Goal: Task Accomplishment & Management: Manage account settings

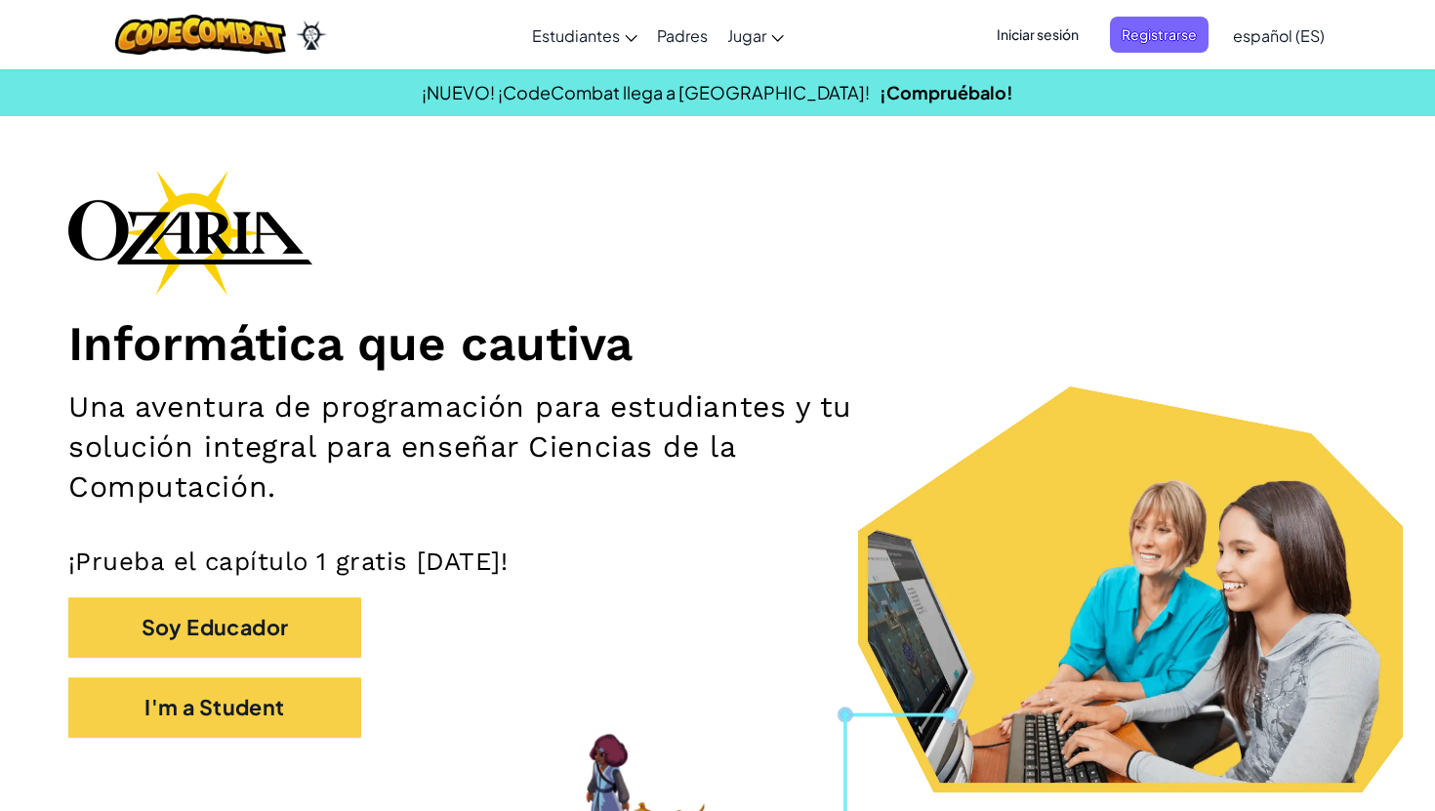
click at [1049, 42] on span "Iniciar sesión" at bounding box center [1037, 35] width 105 height 36
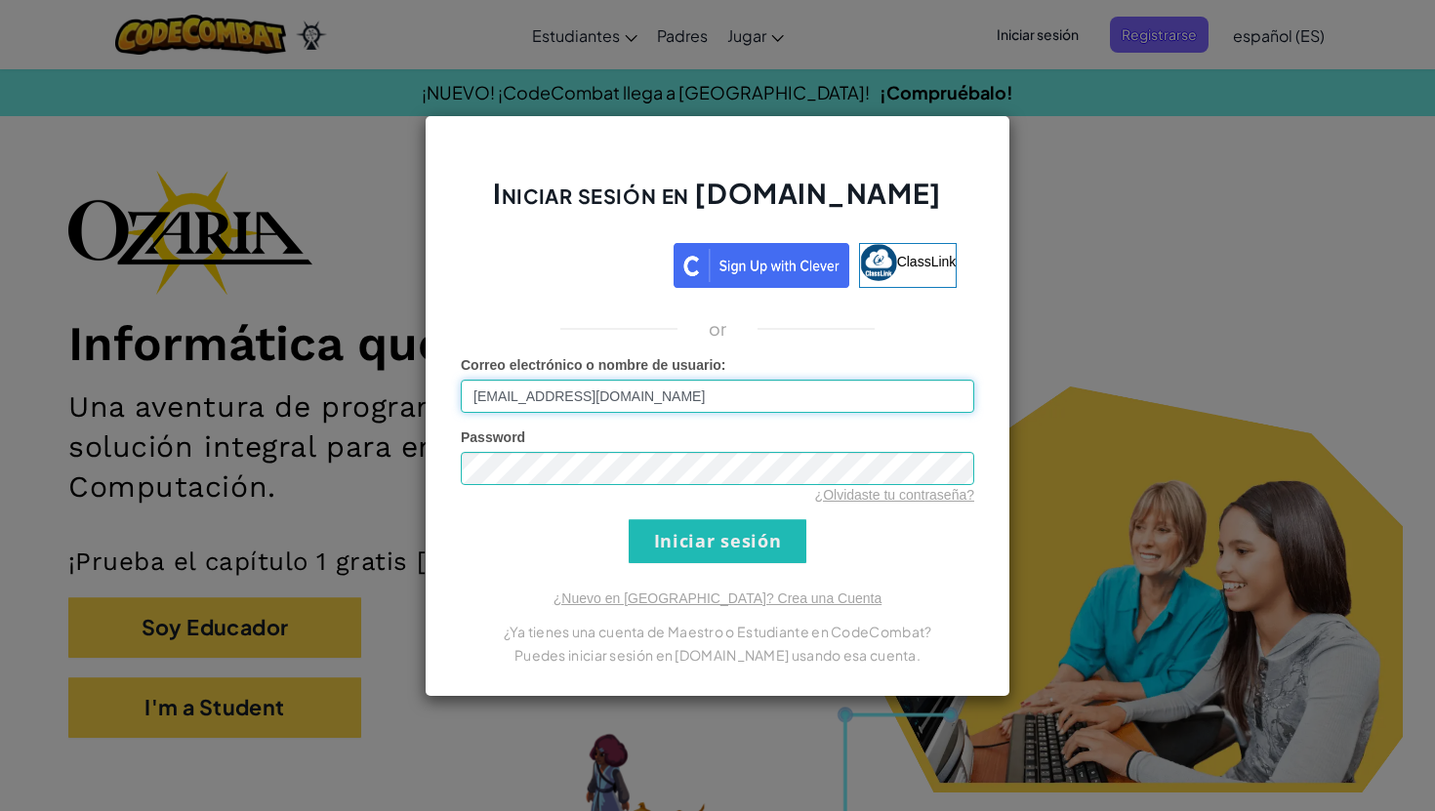
click at [562, 403] on input "[EMAIL_ADDRESS][DOMAIN_NAME]" at bounding box center [718, 396] width 514 height 33
type input "[EMAIL_ADDRESS][DOMAIN_NAME]"
click at [675, 558] on input "Iniciar sesión" at bounding box center [718, 541] width 178 height 44
